Goal: Transaction & Acquisition: Obtain resource

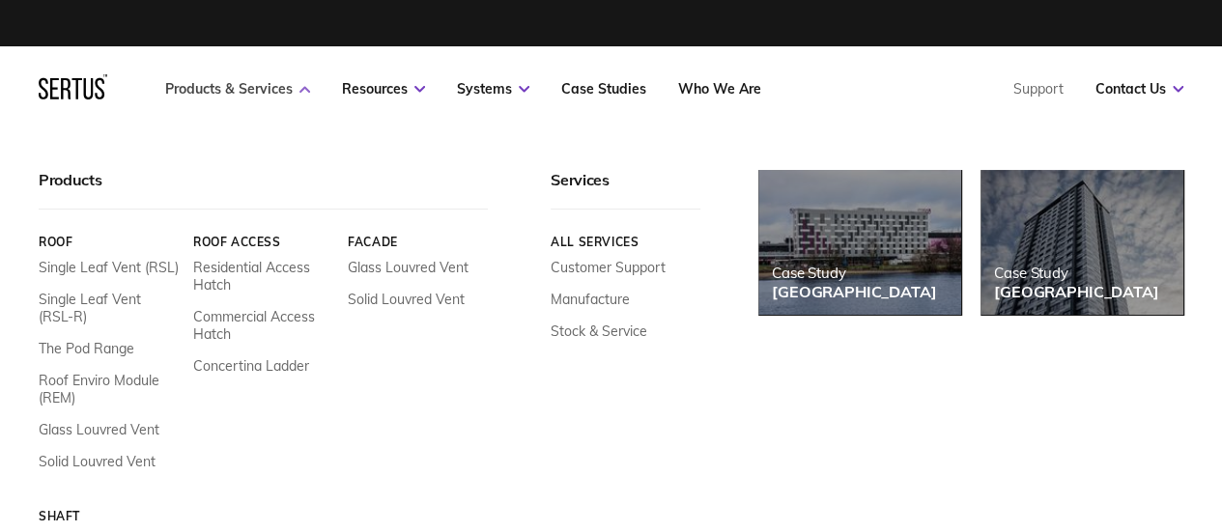
click at [244, 84] on link "Products & Services" at bounding box center [237, 88] width 145 height 17
click at [131, 268] on link "Single Leaf Vent (RSL)" at bounding box center [109, 267] width 140 height 17
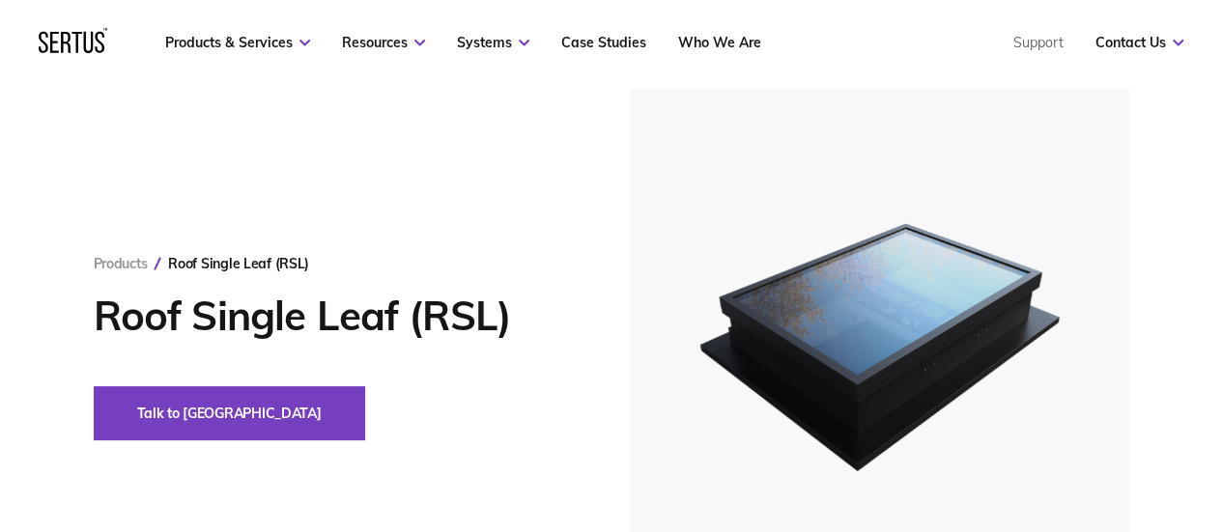
scroll to position [97, 0]
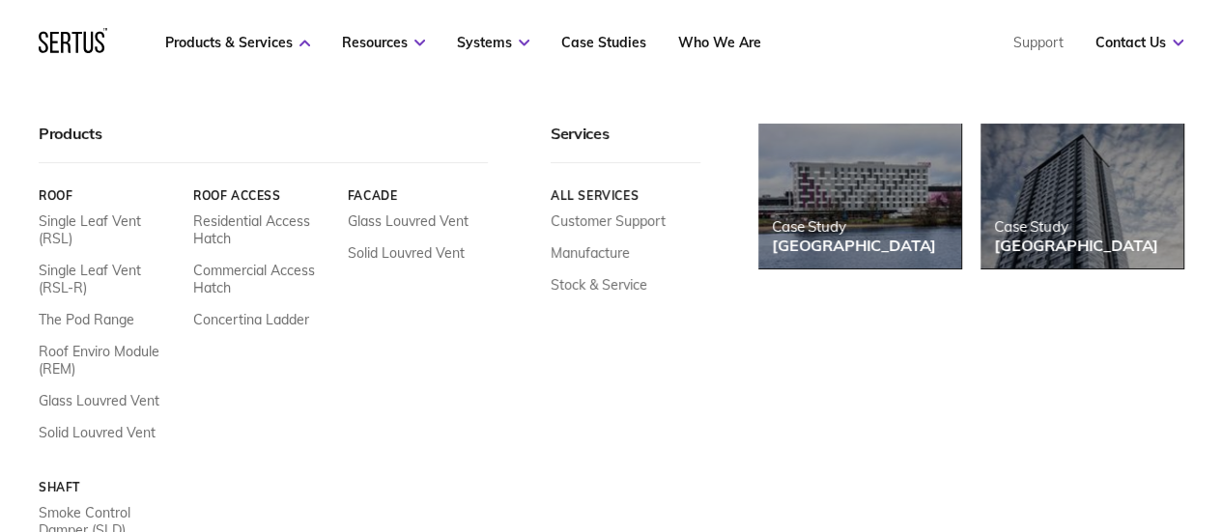
click at [242, 28] on nav "Products & Services Resources Systems Case Studies Who We Are Support Contact U…" at bounding box center [611, 42] width 1145 height 85
click at [128, 262] on link "Single Leaf Vent (RSL-R)" at bounding box center [109, 279] width 140 height 35
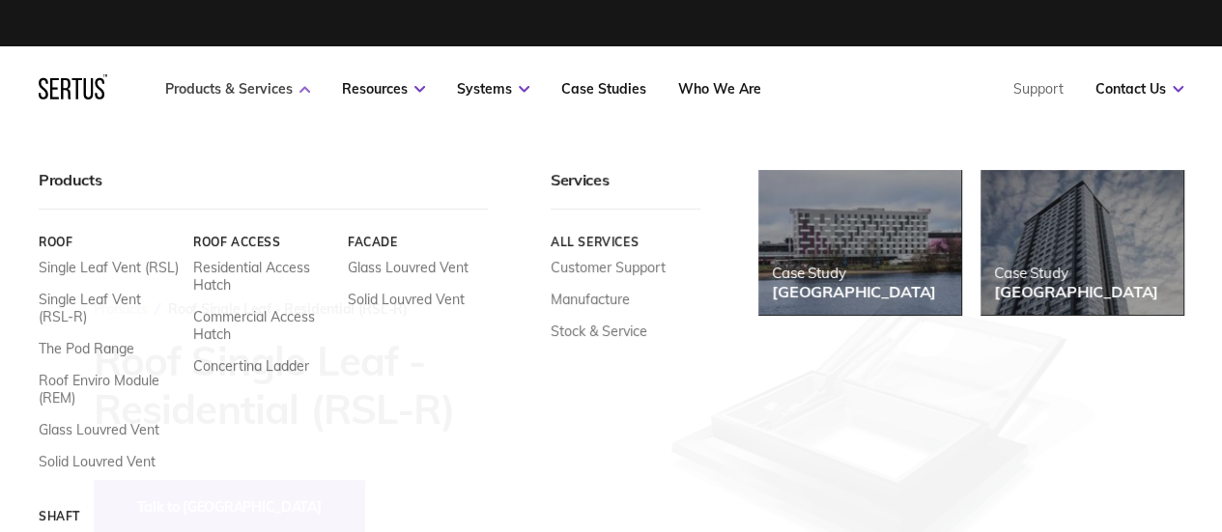
click at [279, 96] on link "Products & Services" at bounding box center [237, 88] width 145 height 17
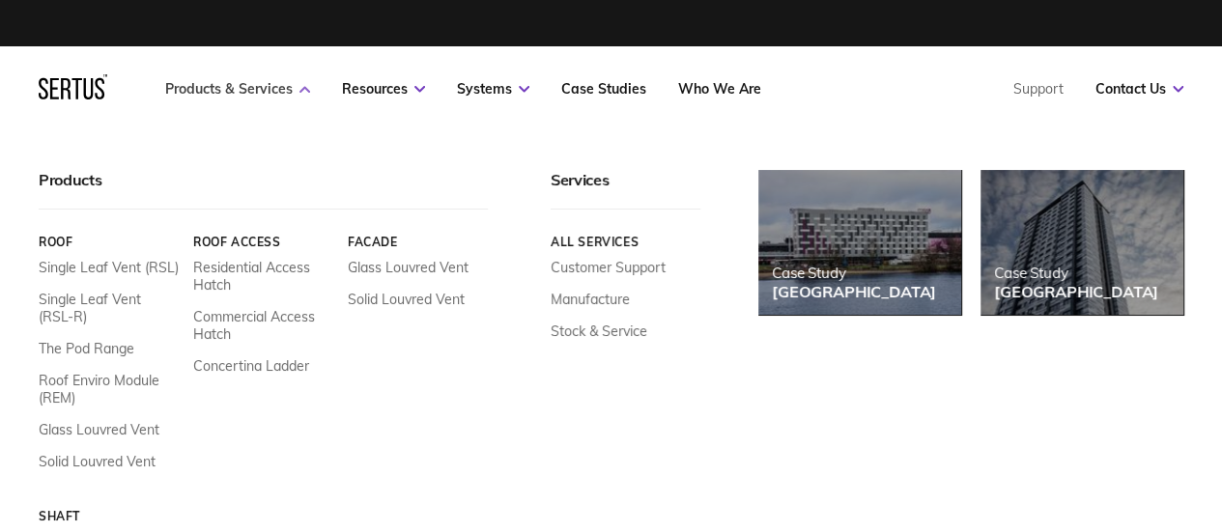
click at [269, 88] on link "Products & Services" at bounding box center [237, 88] width 145 height 17
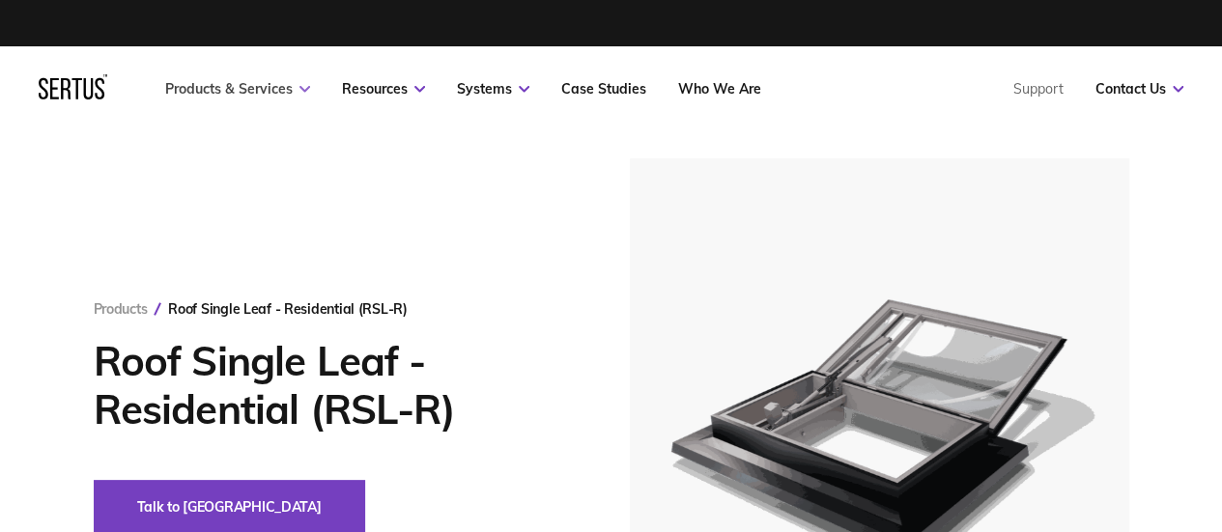
click at [269, 88] on link "Products & Services" at bounding box center [237, 88] width 145 height 17
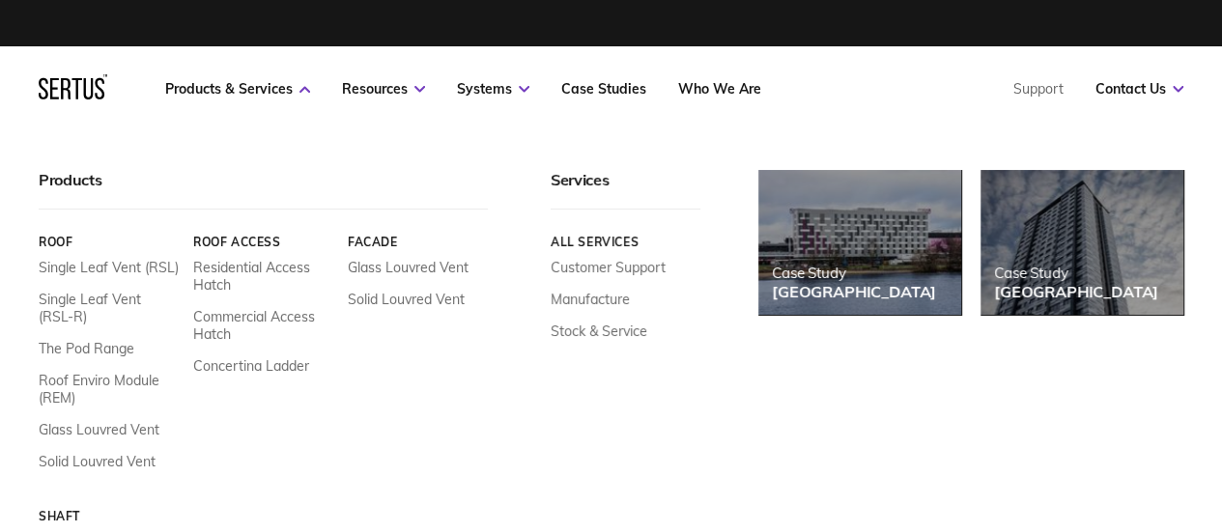
click at [846, 379] on div "Case Study Moxy Hotel Case Study [GEOGRAPHIC_DATA]" at bounding box center [971, 402] width 425 height 465
click at [118, 303] on link "Single Leaf Vent (RSL-R)" at bounding box center [109, 308] width 140 height 35
click at [96, 306] on link "Single Leaf Vent (RSL-R)" at bounding box center [109, 308] width 140 height 35
click at [96, 296] on link "Single Leaf Vent (RSL-R)" at bounding box center [109, 308] width 140 height 35
click at [136, 172] on div "Products" at bounding box center [263, 190] width 449 height 40
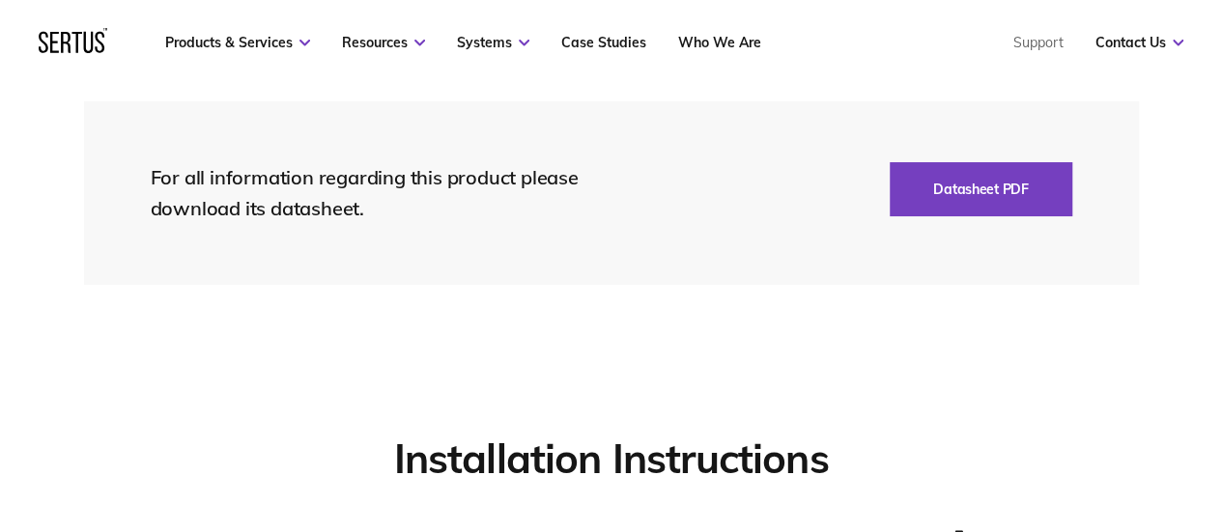
scroll to position [4252, 0]
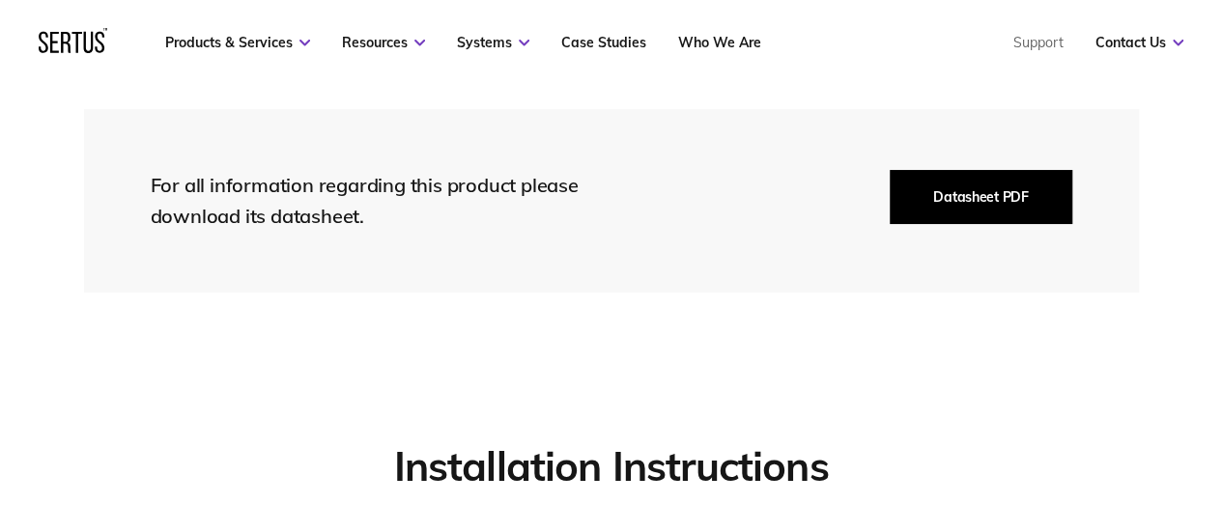
click at [1018, 205] on button "Datasheet PDF" at bounding box center [981, 197] width 182 height 54
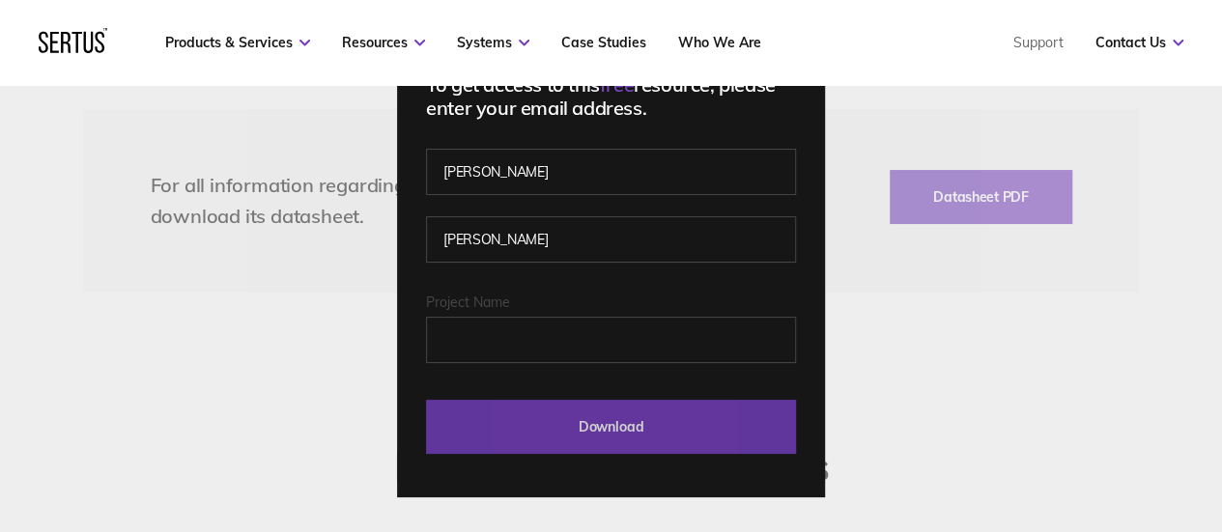
click at [649, 418] on input "Download" at bounding box center [611, 427] width 370 height 54
